Goal: Task Accomplishment & Management: Manage account settings

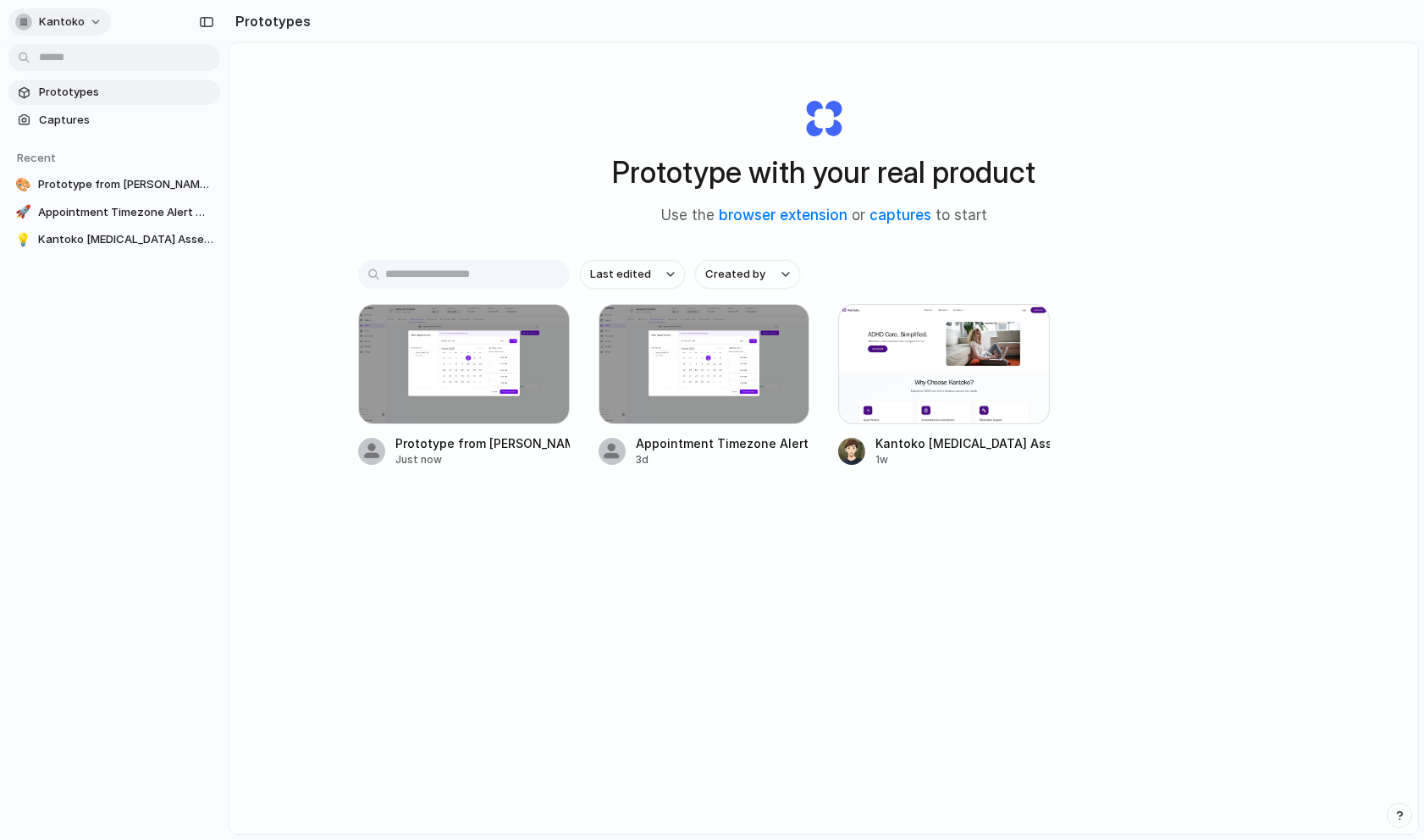
click at [71, 24] on span "Kantoko" at bounding box center [62, 22] width 45 height 17
click at [89, 64] on li "Settings" at bounding box center [82, 59] width 140 height 27
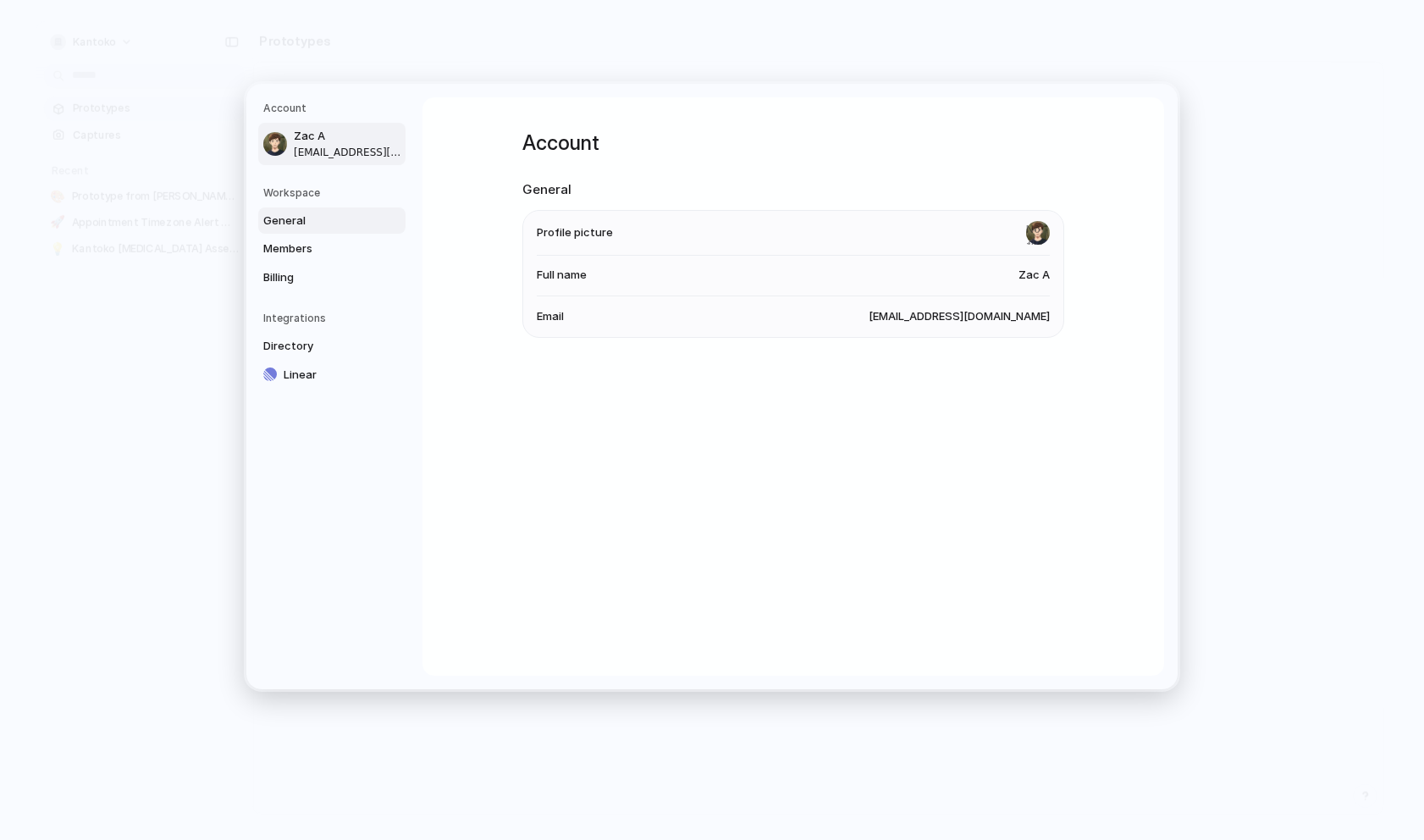
click at [294, 216] on span "General" at bounding box center [317, 220] width 108 height 17
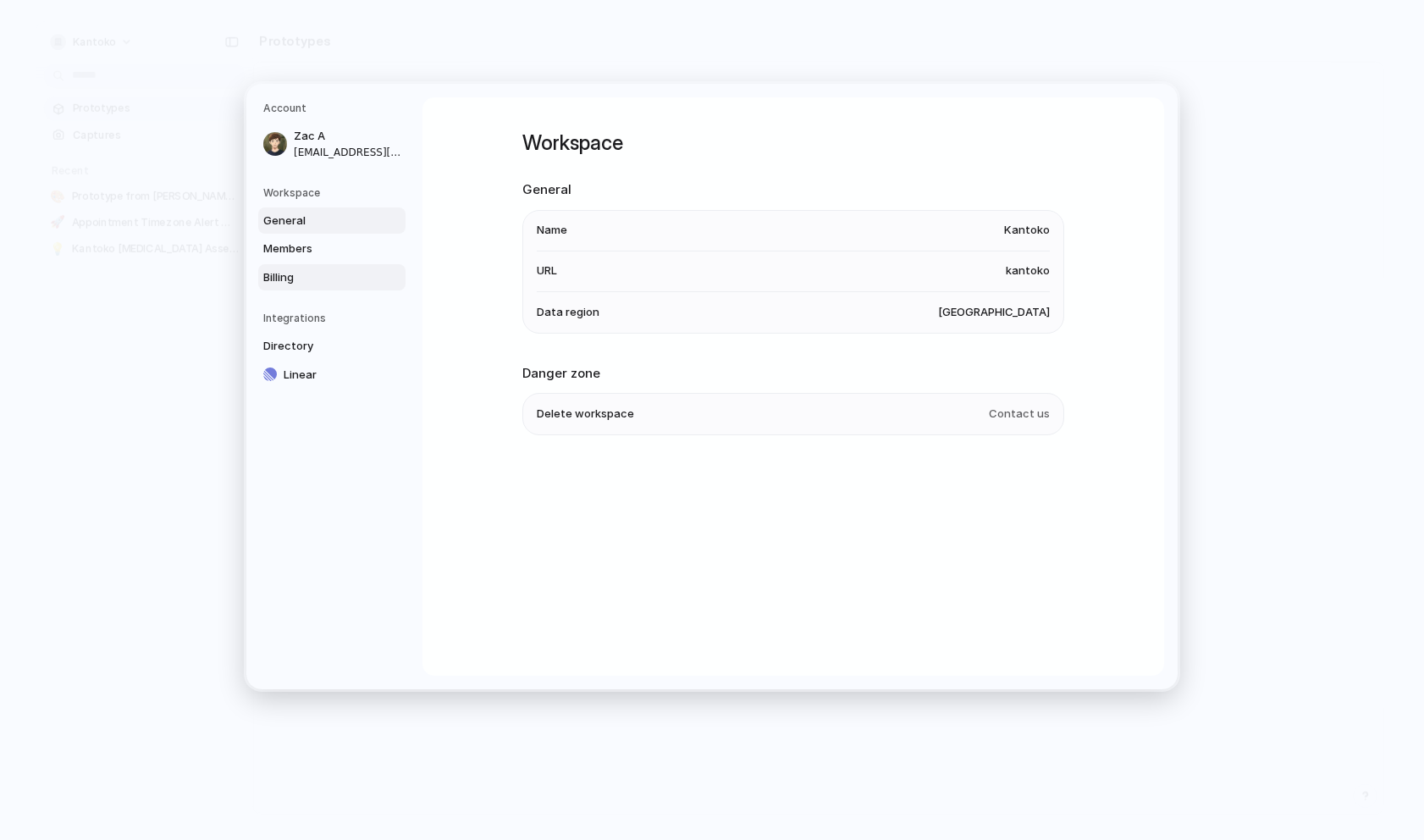
click at [309, 280] on span "Billing" at bounding box center [317, 276] width 108 height 17
